Goal: Book appointment/travel/reservation

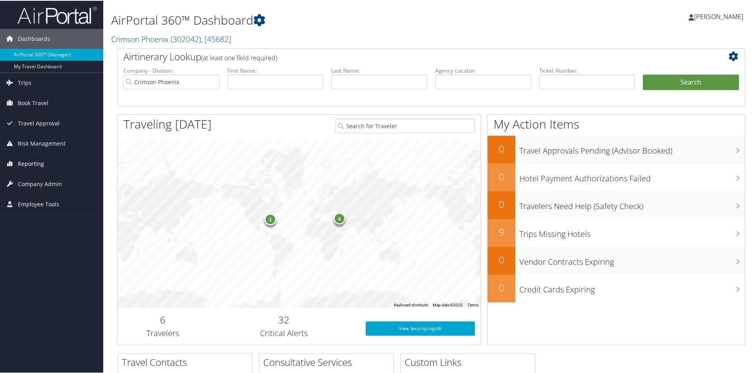
click at [34, 104] on span "Book Travel" at bounding box center [33, 102] width 31 height 20
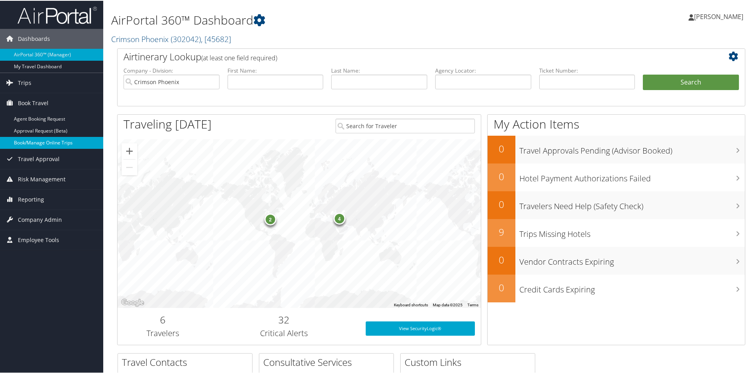
click at [38, 142] on link "Book/Manage Online Trips" at bounding box center [51, 142] width 103 height 12
